Goal: Information Seeking & Learning: Get advice/opinions

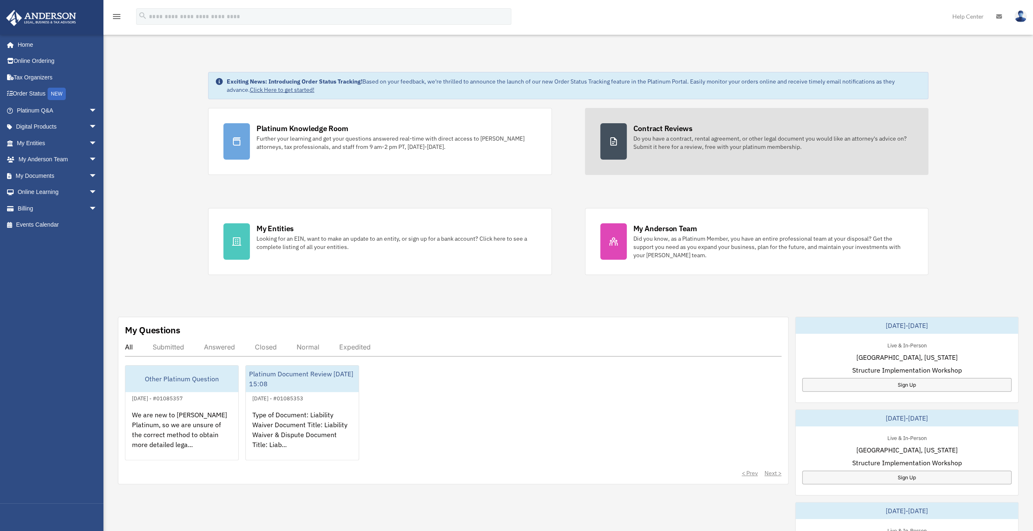
click at [672, 127] on div "Contract Reviews" at bounding box center [662, 128] width 59 height 10
click at [667, 128] on div "Contract Reviews" at bounding box center [662, 128] width 59 height 10
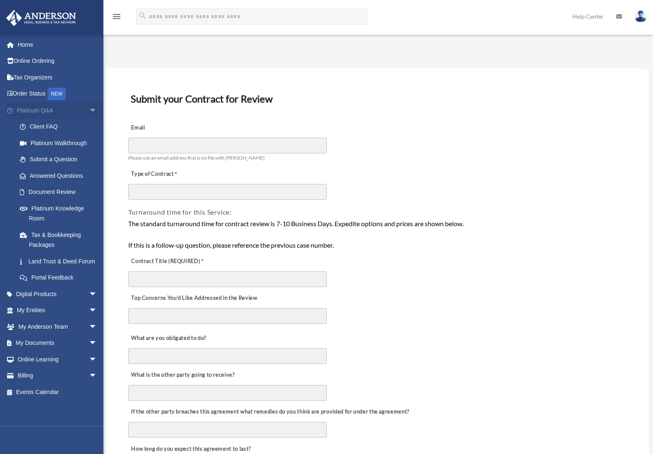
click at [39, 110] on link "Platinum Q&A arrow_drop_down" at bounding box center [58, 110] width 104 height 17
click at [65, 160] on link "Submit a Question" at bounding box center [61, 159] width 98 height 17
click at [63, 174] on link "Answered Questions" at bounding box center [61, 176] width 98 height 17
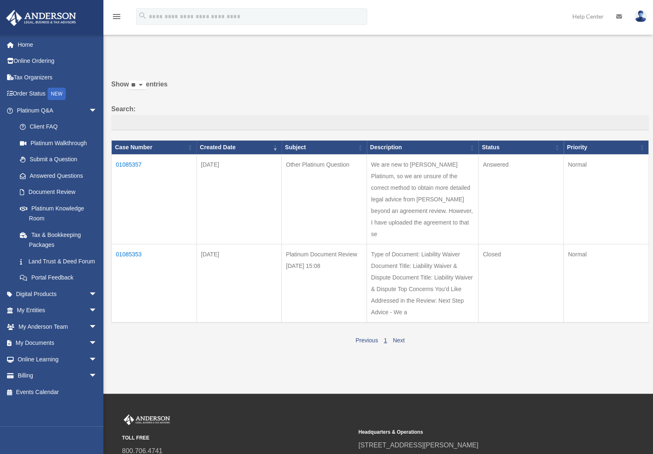
click at [138, 261] on td "01085353" at bounding box center [154, 283] width 85 height 79
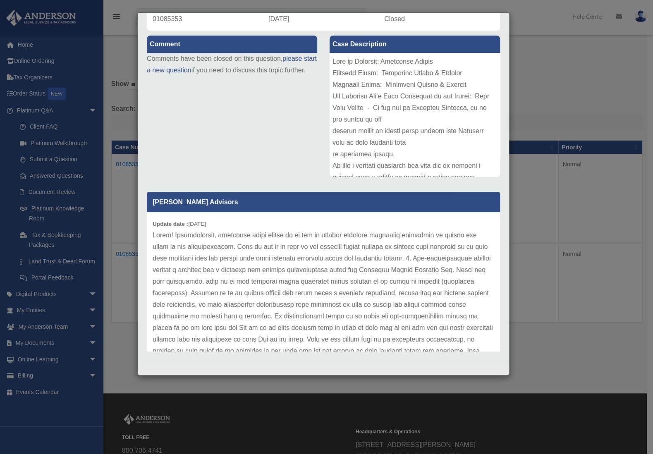
scroll to position [41, 0]
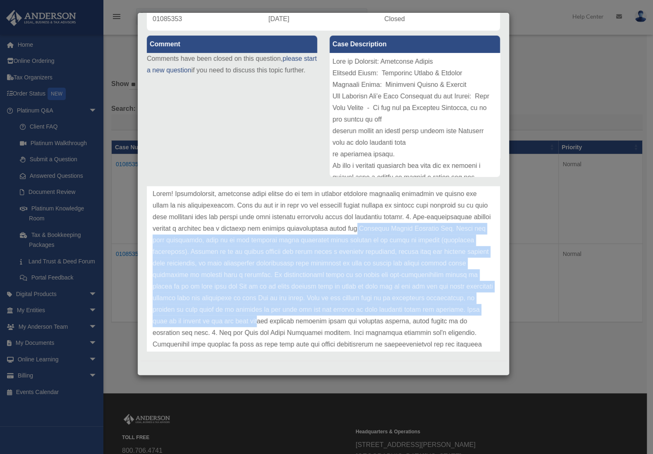
drag, startPoint x: 436, startPoint y: 227, endPoint x: 373, endPoint y: 321, distance: 112.9
click at [373, 321] on p at bounding box center [324, 333] width 342 height 290
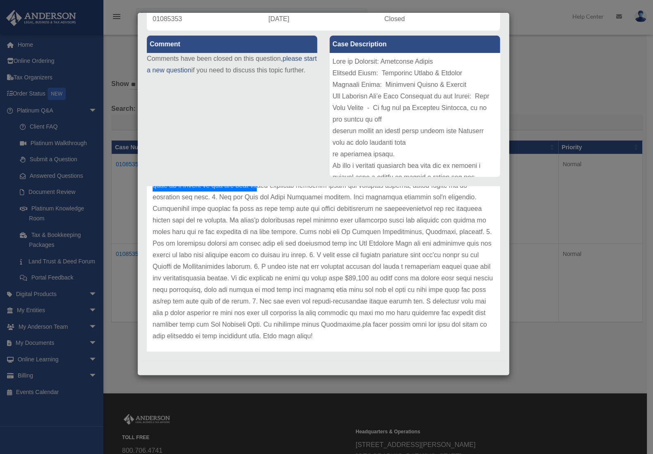
scroll to position [184, 0]
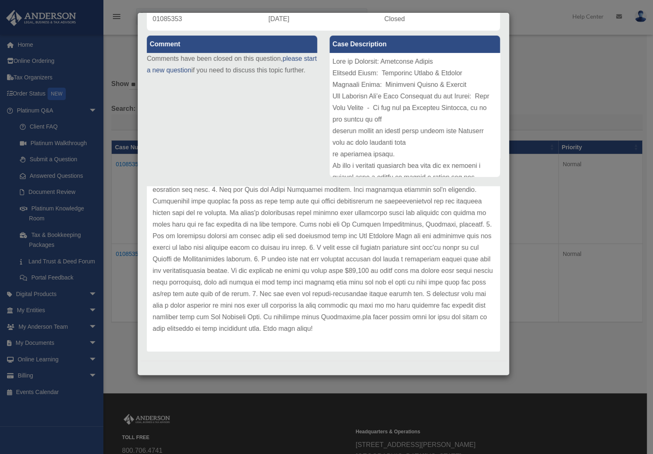
click at [380, 252] on p at bounding box center [324, 190] width 342 height 290
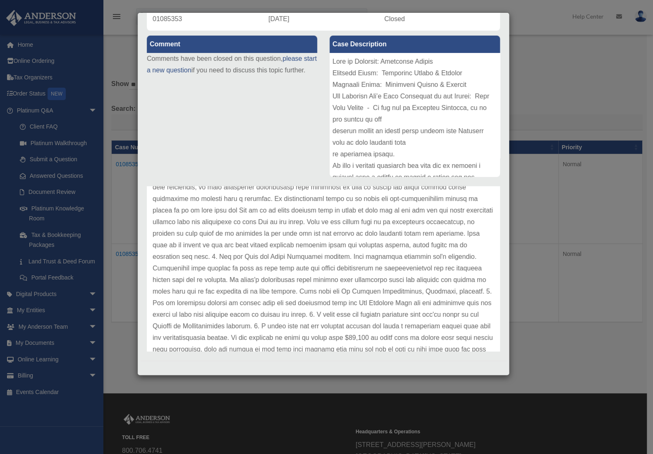
scroll to position [102, 0]
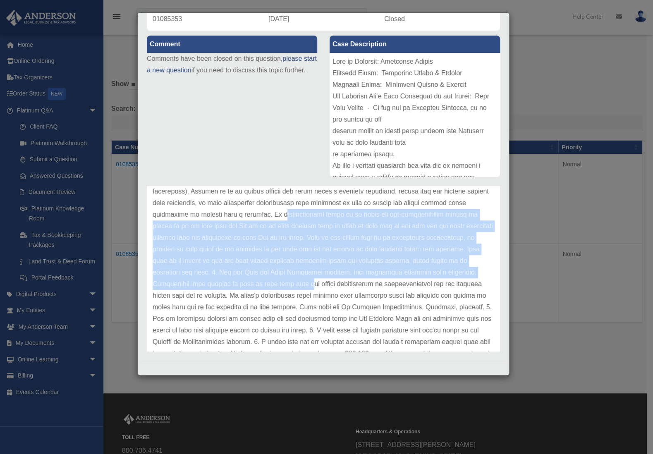
drag, startPoint x: 333, startPoint y: 211, endPoint x: 402, endPoint y: 280, distance: 97.4
click at [402, 280] on p at bounding box center [324, 273] width 342 height 290
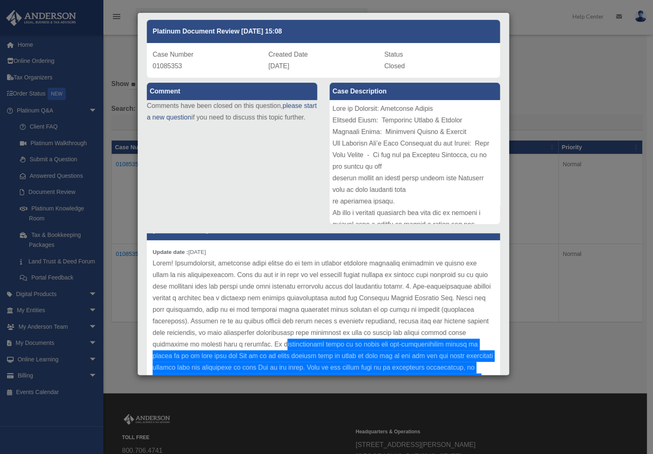
scroll to position [0, 0]
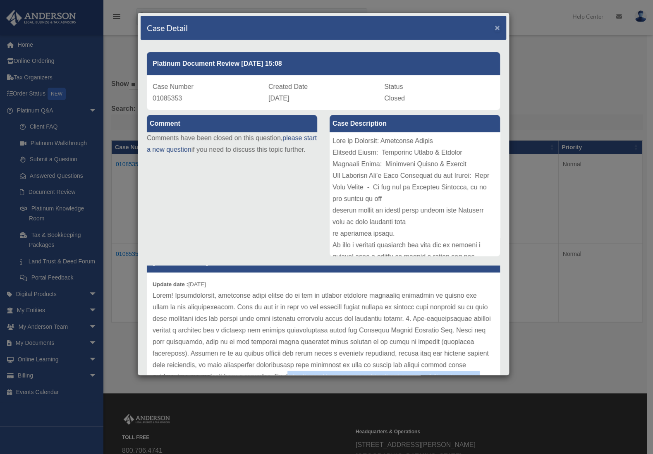
click at [495, 26] on span "×" at bounding box center [497, 28] width 5 height 10
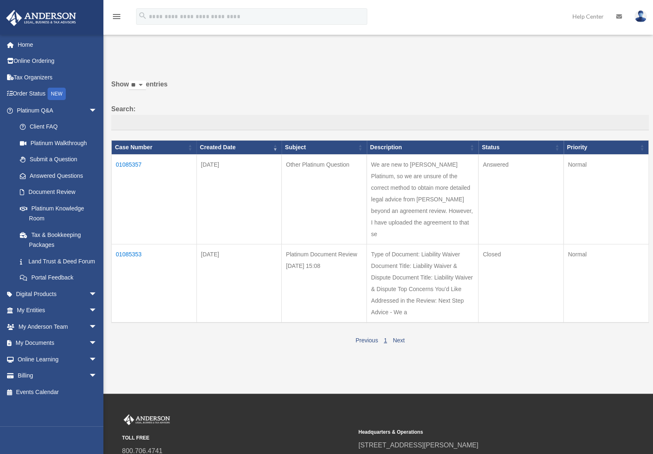
click at [413, 186] on td "We are new to Anderson Platinum, so we are unsure of the correct method to obta…" at bounding box center [423, 199] width 112 height 90
click at [132, 163] on td "01085357" at bounding box center [154, 199] width 85 height 90
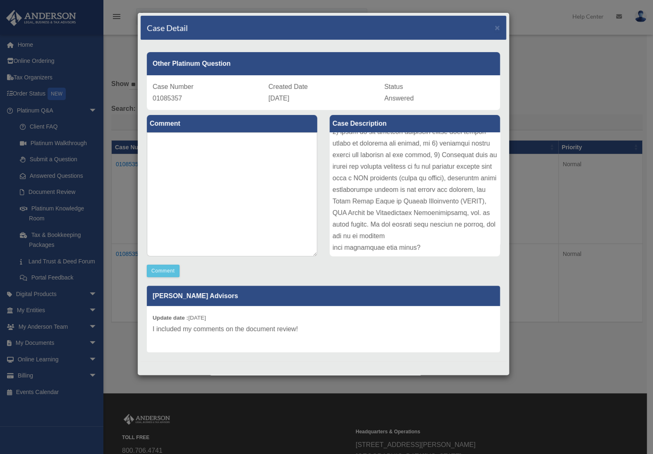
scroll to position [565, 0]
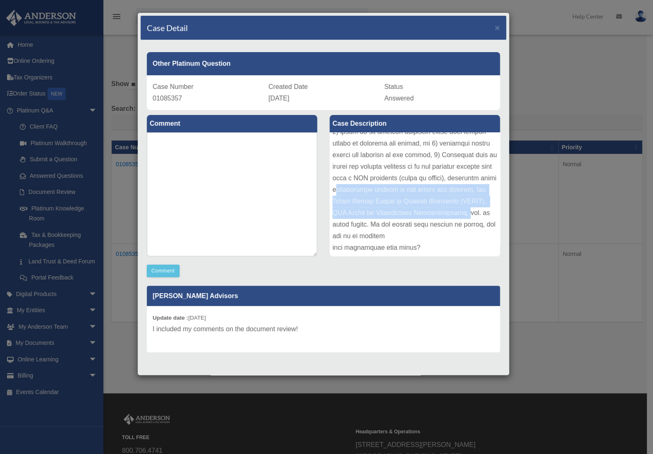
drag, startPoint x: 375, startPoint y: 189, endPoint x: 483, endPoint y: 209, distance: 109.7
click at [483, 209] on div at bounding box center [415, 194] width 170 height 124
copy div "uestionable advise on the tribal tax credits, the Texas State Board of Public A…"
